Goal: Information Seeking & Learning: Find specific fact

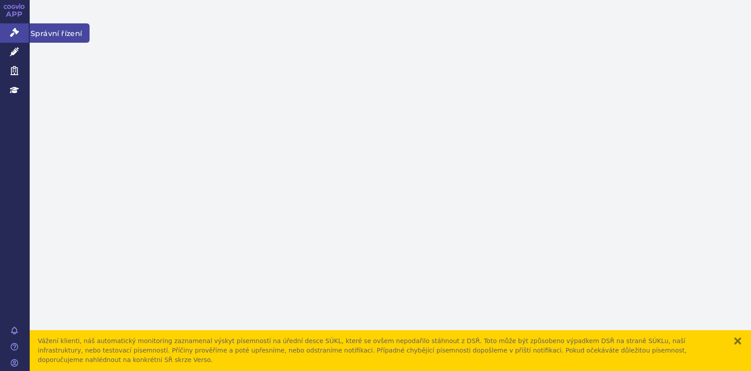
click at [11, 31] on icon at bounding box center [14, 32] width 9 height 9
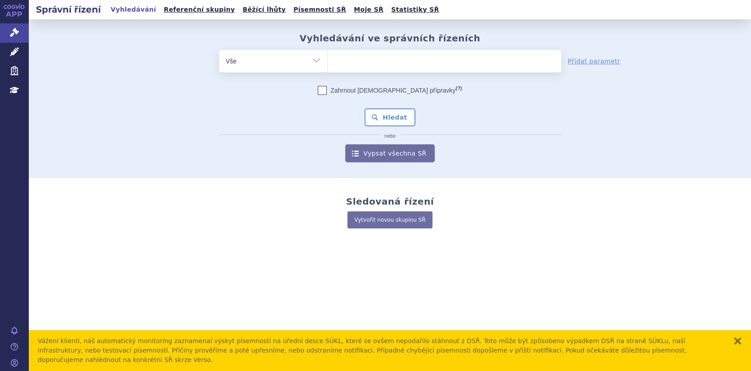
click at [338, 59] on input "search" at bounding box center [337, 59] width 5 height 11
paste input "0055407"
type input "0055407"
select select "0055407"
click at [392, 118] on button "Hledat" at bounding box center [390, 118] width 51 height 18
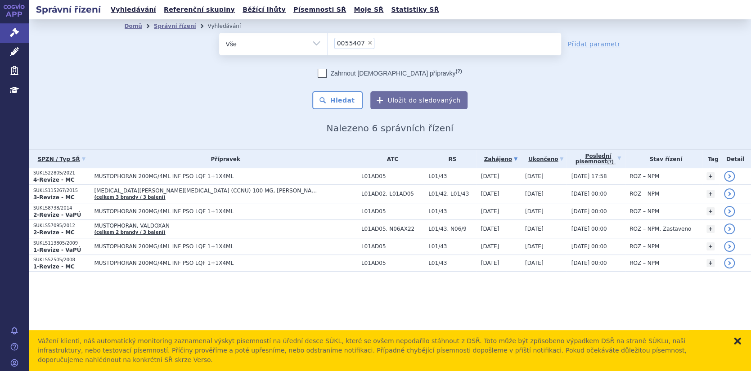
click at [741, 346] on button "zavřít" at bounding box center [737, 341] width 9 height 9
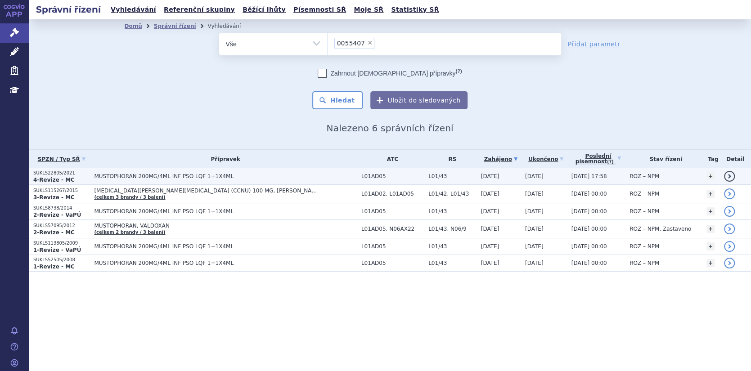
click at [733, 173] on link "detail" at bounding box center [729, 176] width 11 height 11
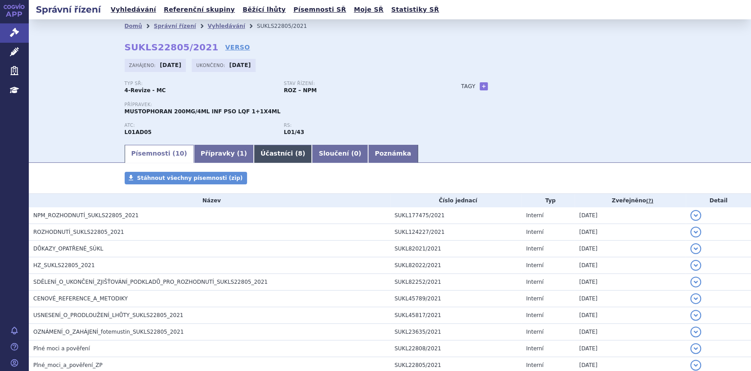
click at [259, 152] on link "Účastníci ( 8 )" at bounding box center [283, 154] width 58 height 18
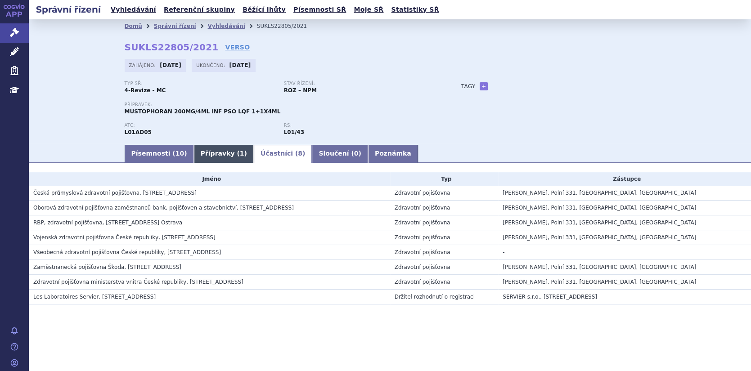
click at [201, 151] on link "Přípravky ( 1 )" at bounding box center [224, 154] width 60 height 18
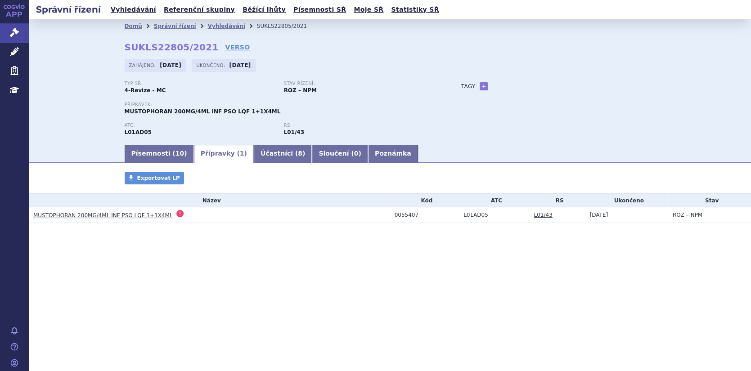
click at [176, 214] on span at bounding box center [179, 213] width 7 height 7
click at [176, 213] on span at bounding box center [179, 213] width 7 height 7
click at [68, 216] on link "MUSTOPHORAN 200MG/4ML INF PSO LQF 1+1X4ML" at bounding box center [103, 216] width 140 height 6
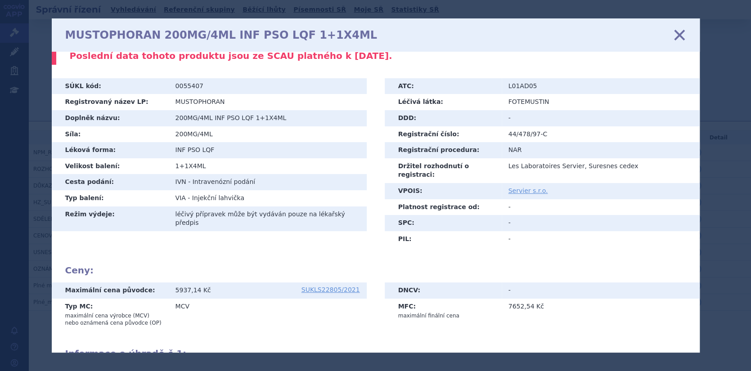
scroll to position [40, 0]
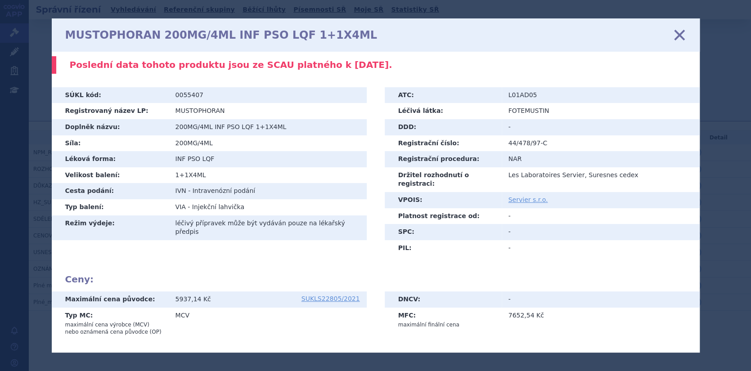
click at [516, 93] on td "L01AD05" at bounding box center [601, 95] width 198 height 16
copy td "L01AD05"
